Goal: Information Seeking & Learning: Learn about a topic

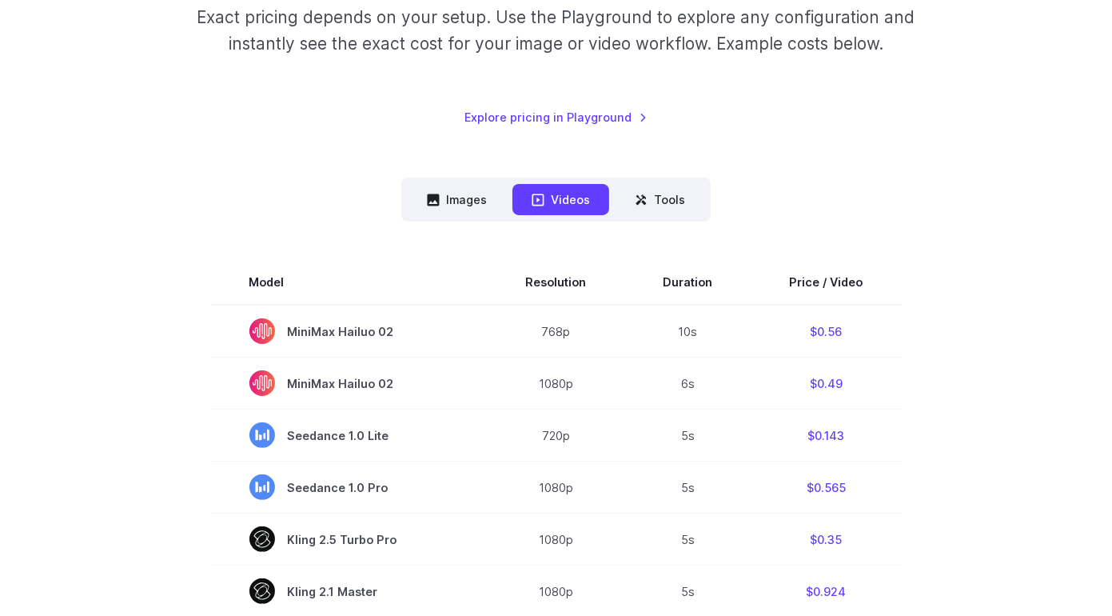
scroll to position [320, 0]
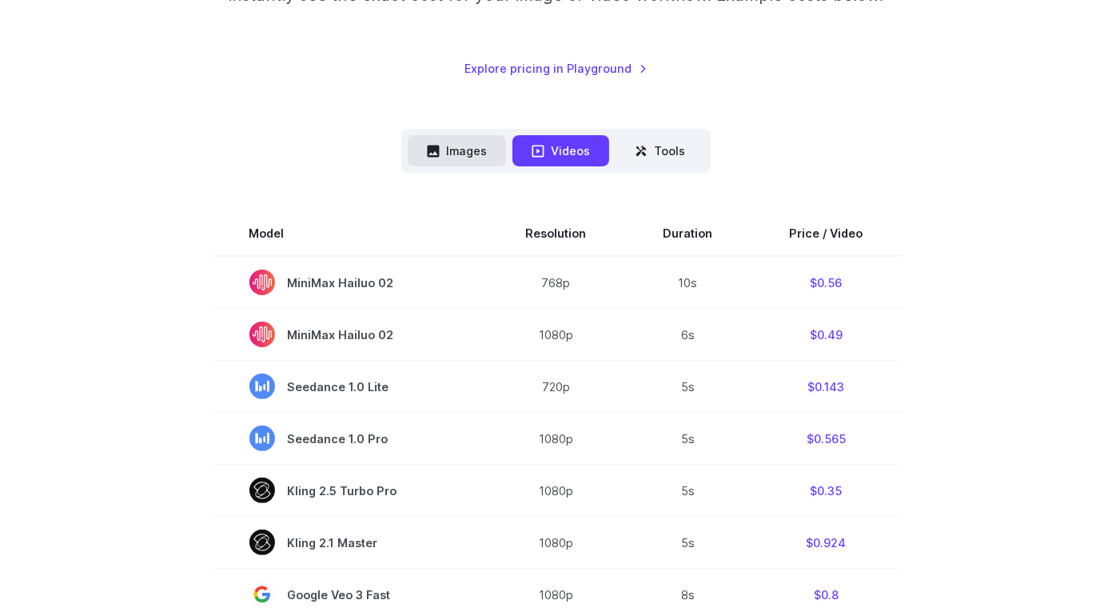
click at [458, 152] on button "Images" at bounding box center [457, 150] width 98 height 31
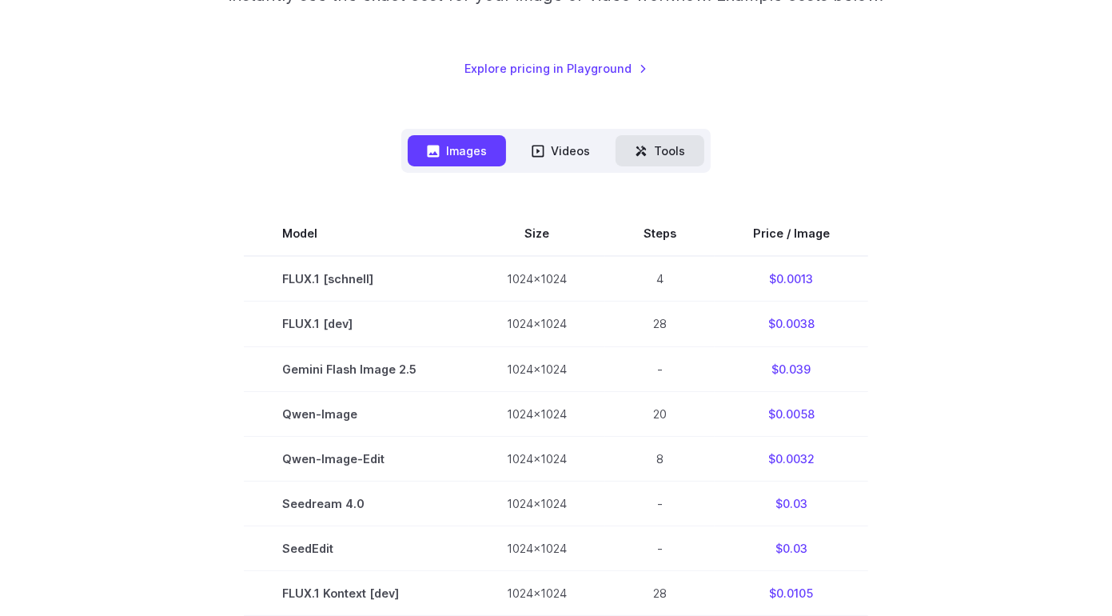
click at [644, 149] on icon at bounding box center [641, 150] width 10 height 10
click at [654, 154] on button "Tools" at bounding box center [660, 150] width 89 height 31
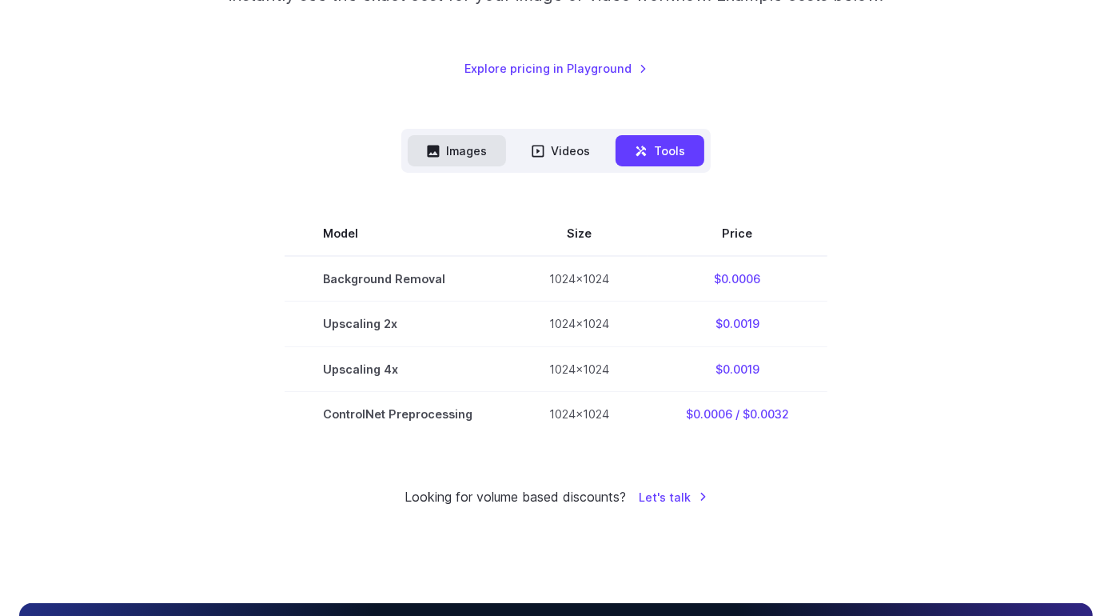
click at [441, 153] on button "Images" at bounding box center [457, 150] width 98 height 31
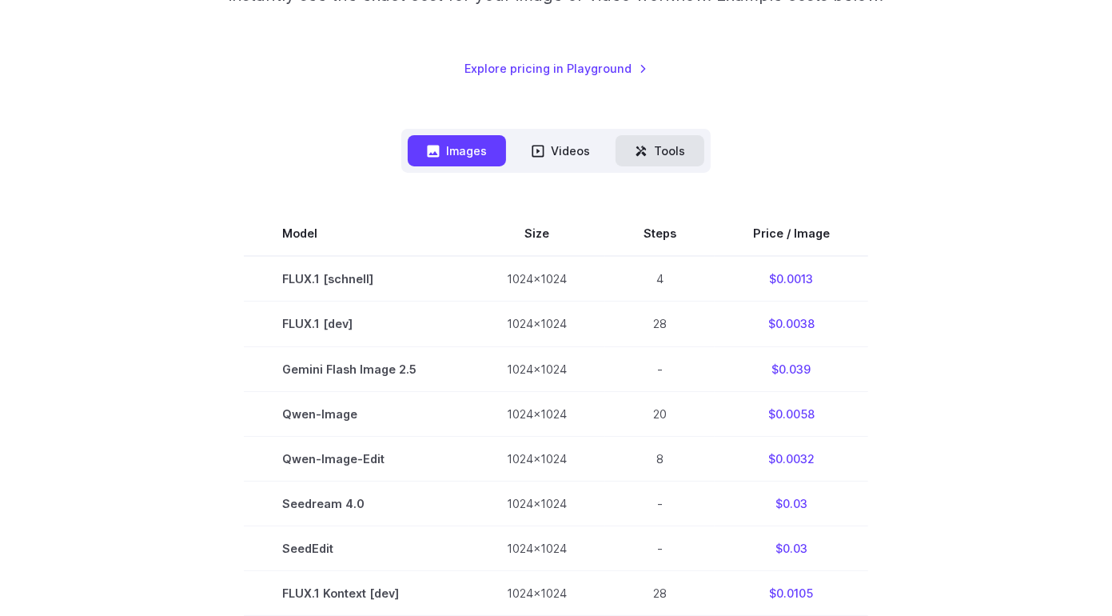
click at [647, 151] on icon at bounding box center [641, 151] width 13 height 13
click at [650, 151] on button "Tools" at bounding box center [660, 150] width 89 height 31
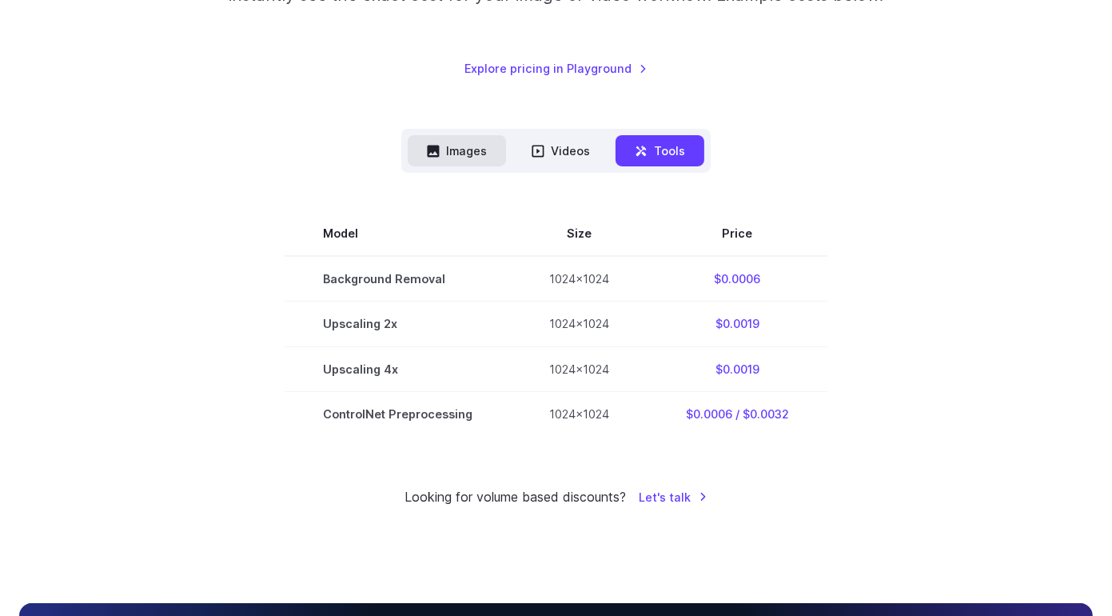
click at [456, 155] on button "Images" at bounding box center [457, 150] width 98 height 31
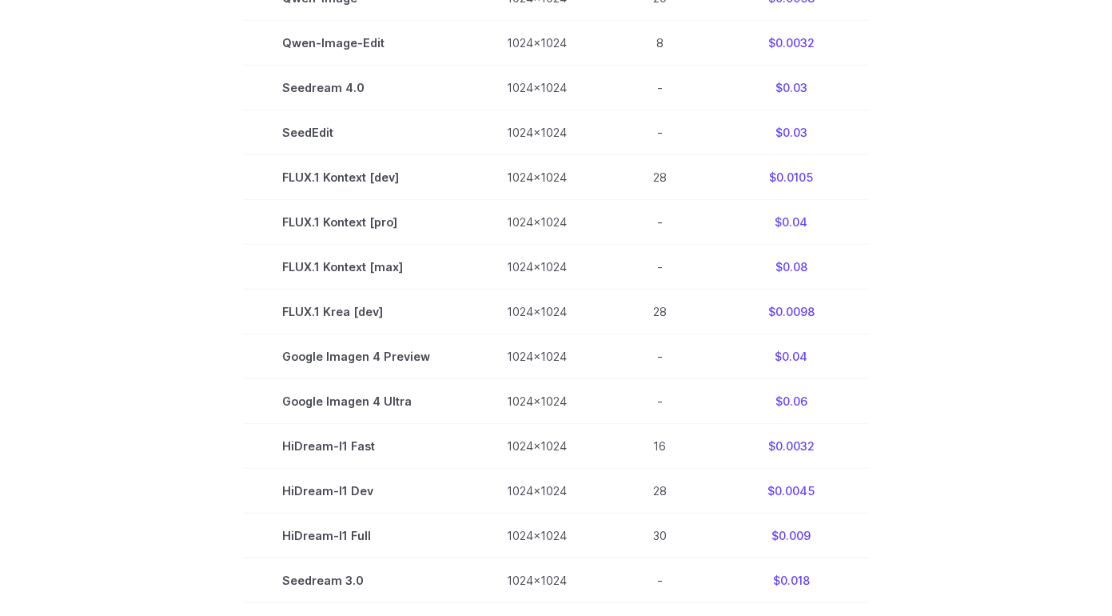
scroll to position [622, 0]
